Goal: Complete application form: Complete application form

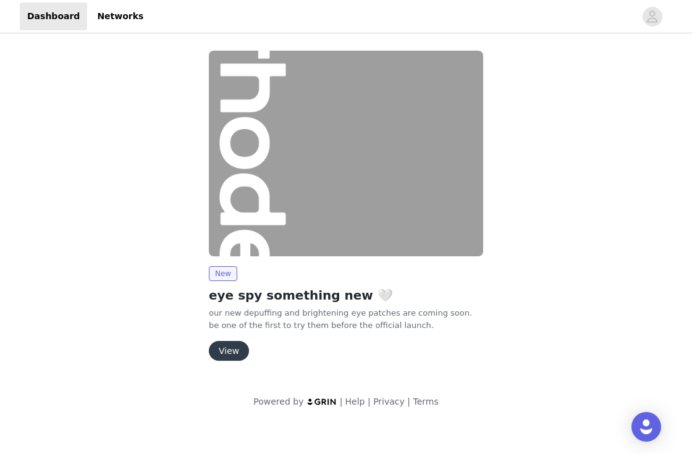
click at [229, 347] on button "View" at bounding box center [229, 351] width 40 height 20
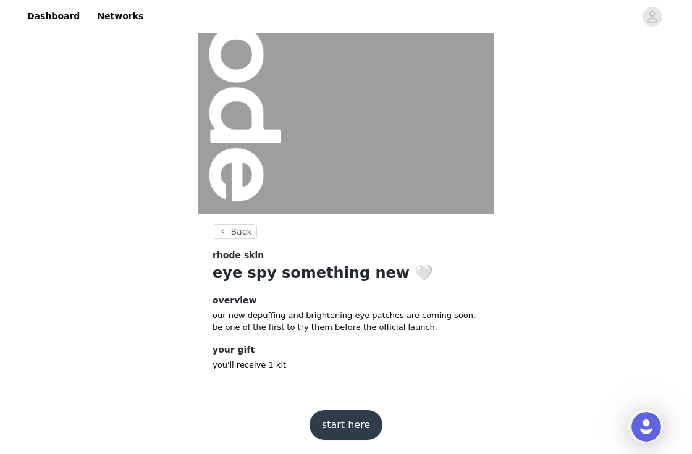
click at [344, 429] on button "start here" at bounding box center [346, 425] width 73 height 30
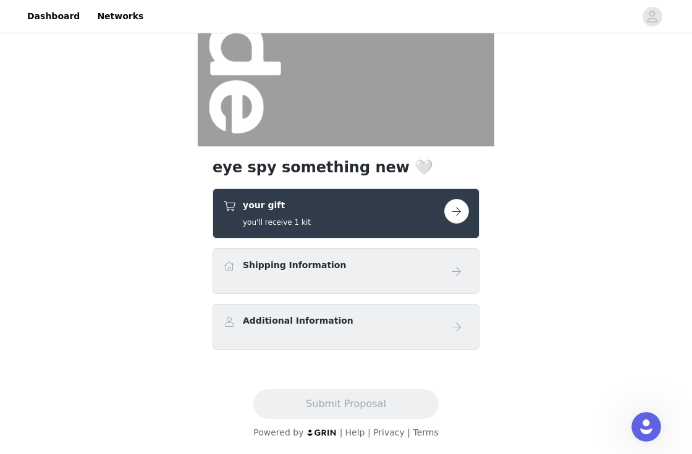
scroll to position [187, 0]
click at [314, 266] on h4 "Shipping Information" at bounding box center [294, 265] width 103 height 13
click at [457, 212] on button "button" at bounding box center [456, 211] width 25 height 25
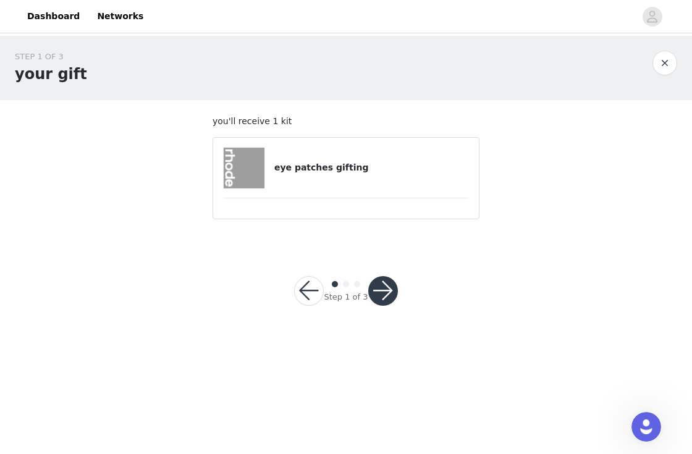
click at [386, 299] on button "button" at bounding box center [383, 291] width 30 height 30
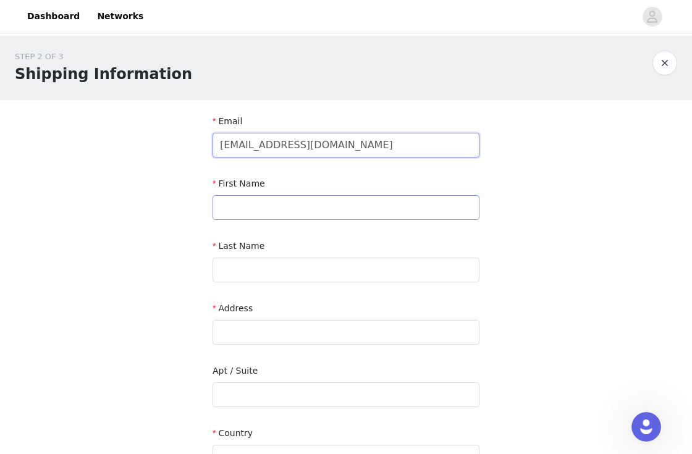
type input "[EMAIL_ADDRESS][DOMAIN_NAME]"
type input "lamia"
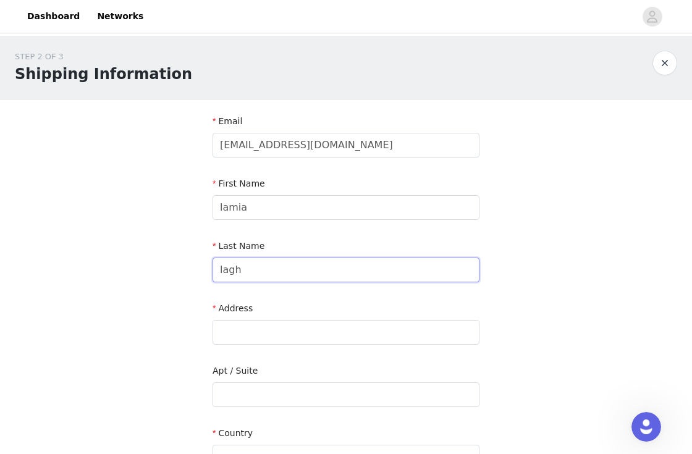
type input "lagha"
type input "Lagha"
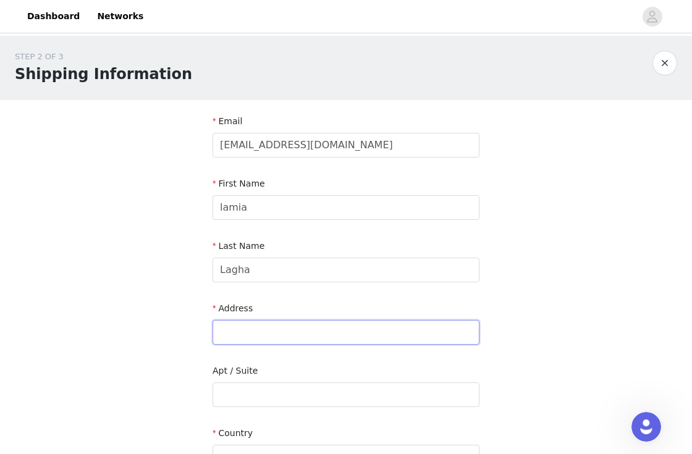
type input "[STREET_ADDRESS][PERSON_NAME]"
type input "[GEOGRAPHIC_DATA]"
type input "75001"
click at [336, 337] on input "[STREET_ADDRESS][PERSON_NAME]" at bounding box center [346, 332] width 267 height 25
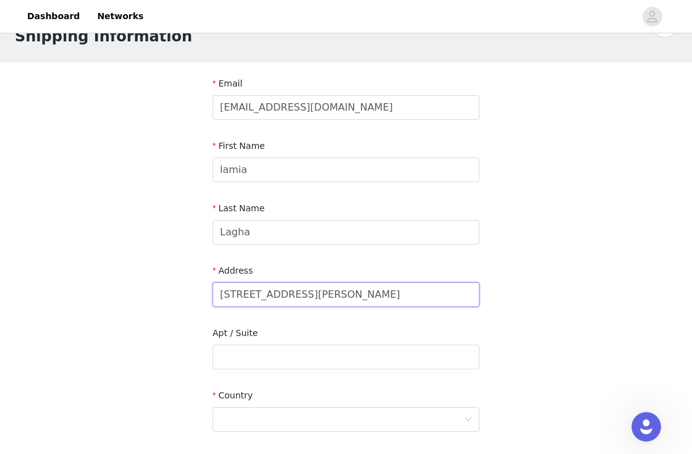
scroll to position [68, 0]
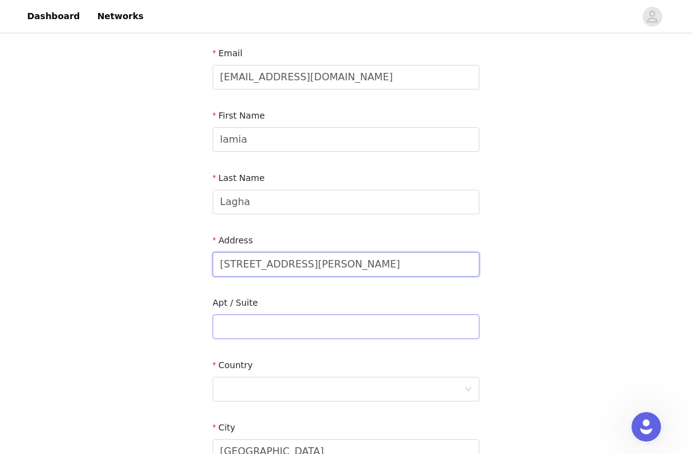
type input "[STREET_ADDRESS][PERSON_NAME]"
click at [265, 329] on input "text" at bounding box center [346, 327] width 267 height 25
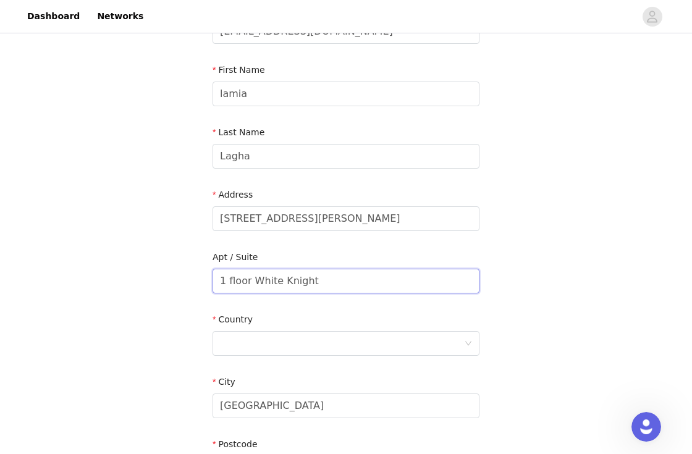
scroll to position [114, 0]
type input "1 floor White Knight"
click at [244, 348] on div at bounding box center [342, 342] width 244 height 23
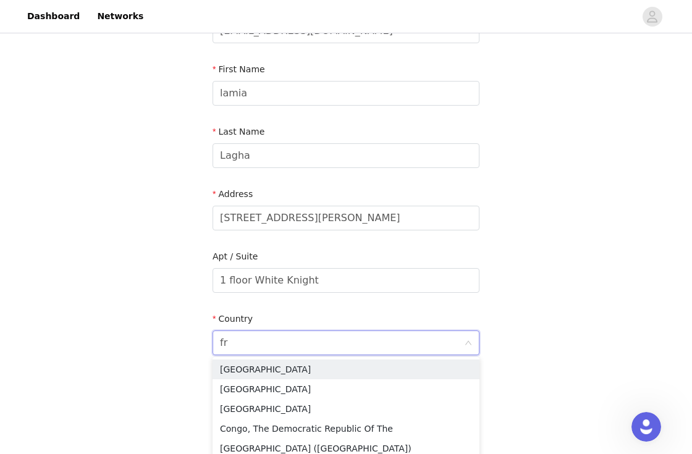
type input "fra"
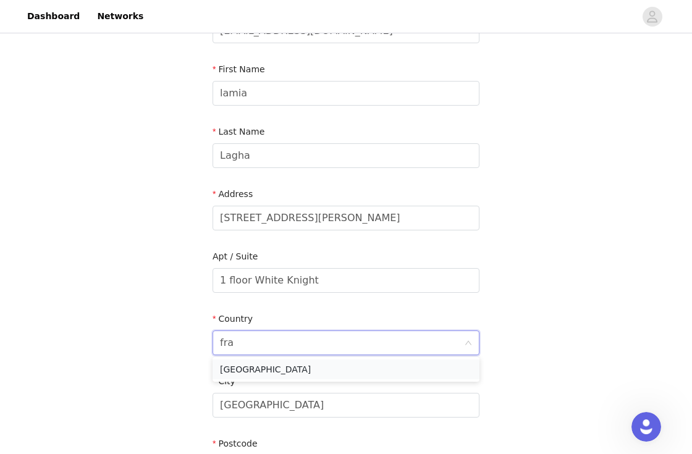
click at [341, 367] on li "[GEOGRAPHIC_DATA]" at bounding box center [346, 370] width 267 height 20
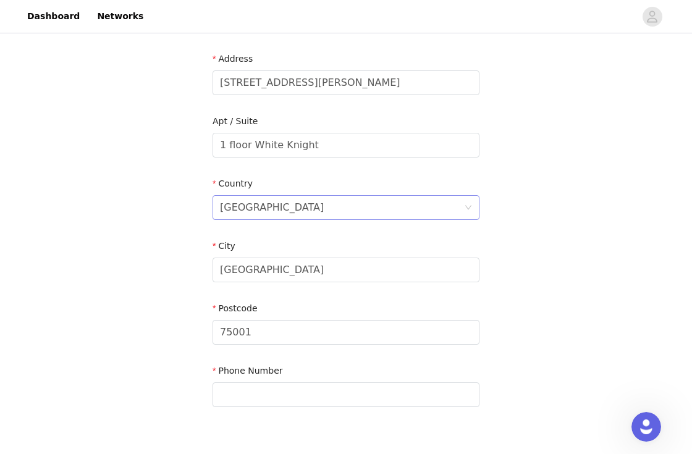
scroll to position [255, 0]
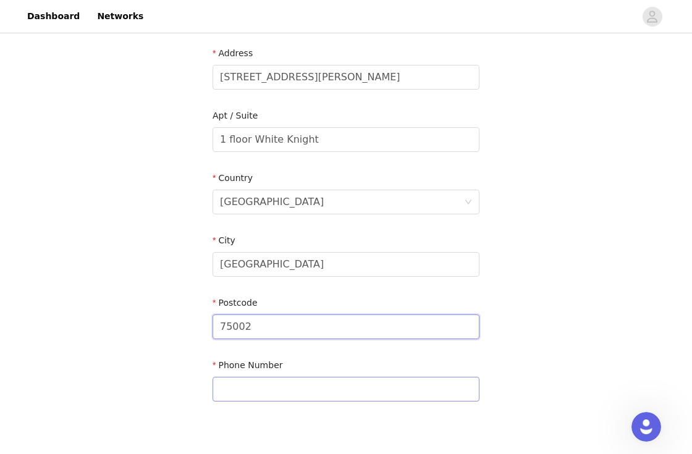
type input "75002"
type input "="
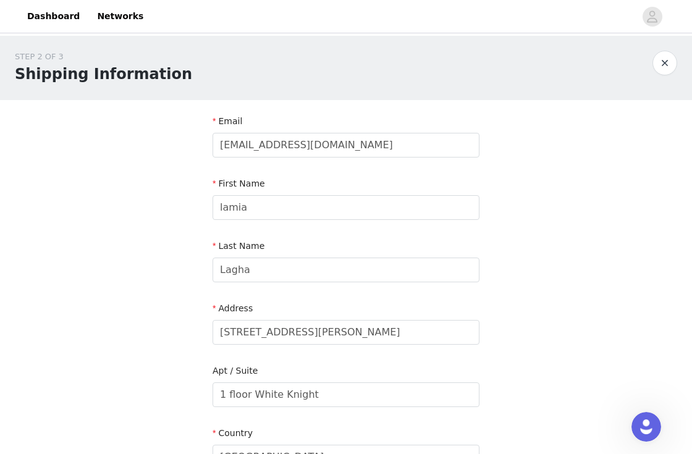
scroll to position [0, 0]
type input "[PHONE_NUMBER]"
click at [255, 278] on input "Lagha" at bounding box center [346, 270] width 267 height 25
type input "Lagha"
click at [623, 215] on div "STEP 2 OF 3 Shipping Information Email [EMAIL_ADDRESS][DOMAIN_NAME] First Name …" at bounding box center [346, 364] width 692 height 656
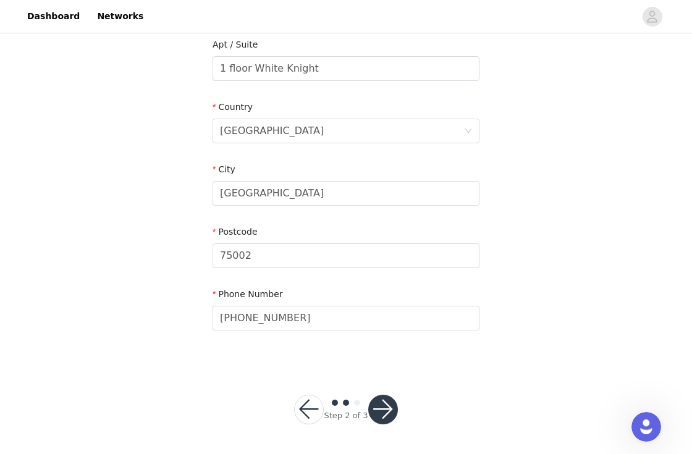
scroll to position [326, 0]
click at [385, 414] on button "button" at bounding box center [383, 411] width 30 height 30
click at [373, 402] on button "button" at bounding box center [383, 411] width 30 height 30
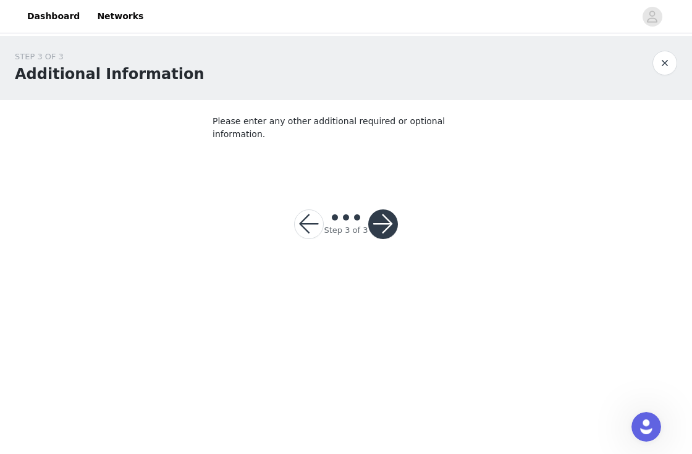
click at [386, 213] on button "button" at bounding box center [383, 225] width 30 height 30
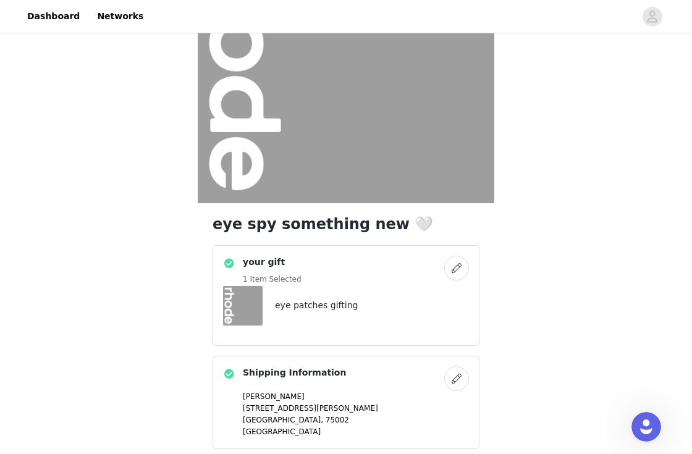
scroll to position [252, 0]
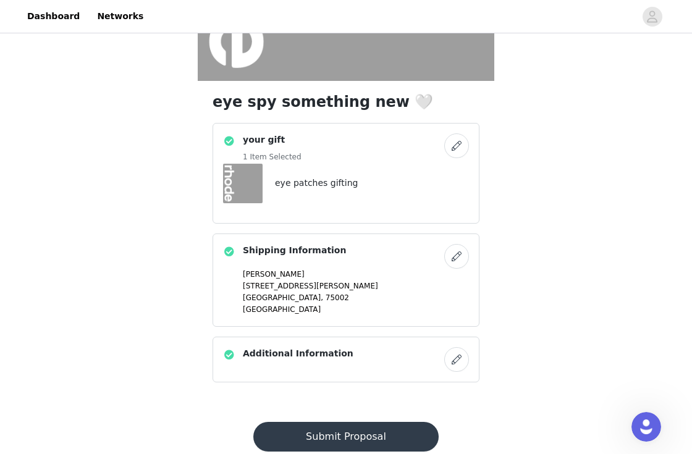
click at [238, 185] on img at bounding box center [243, 184] width 40 height 40
